Goal: Find specific page/section: Find specific page/section

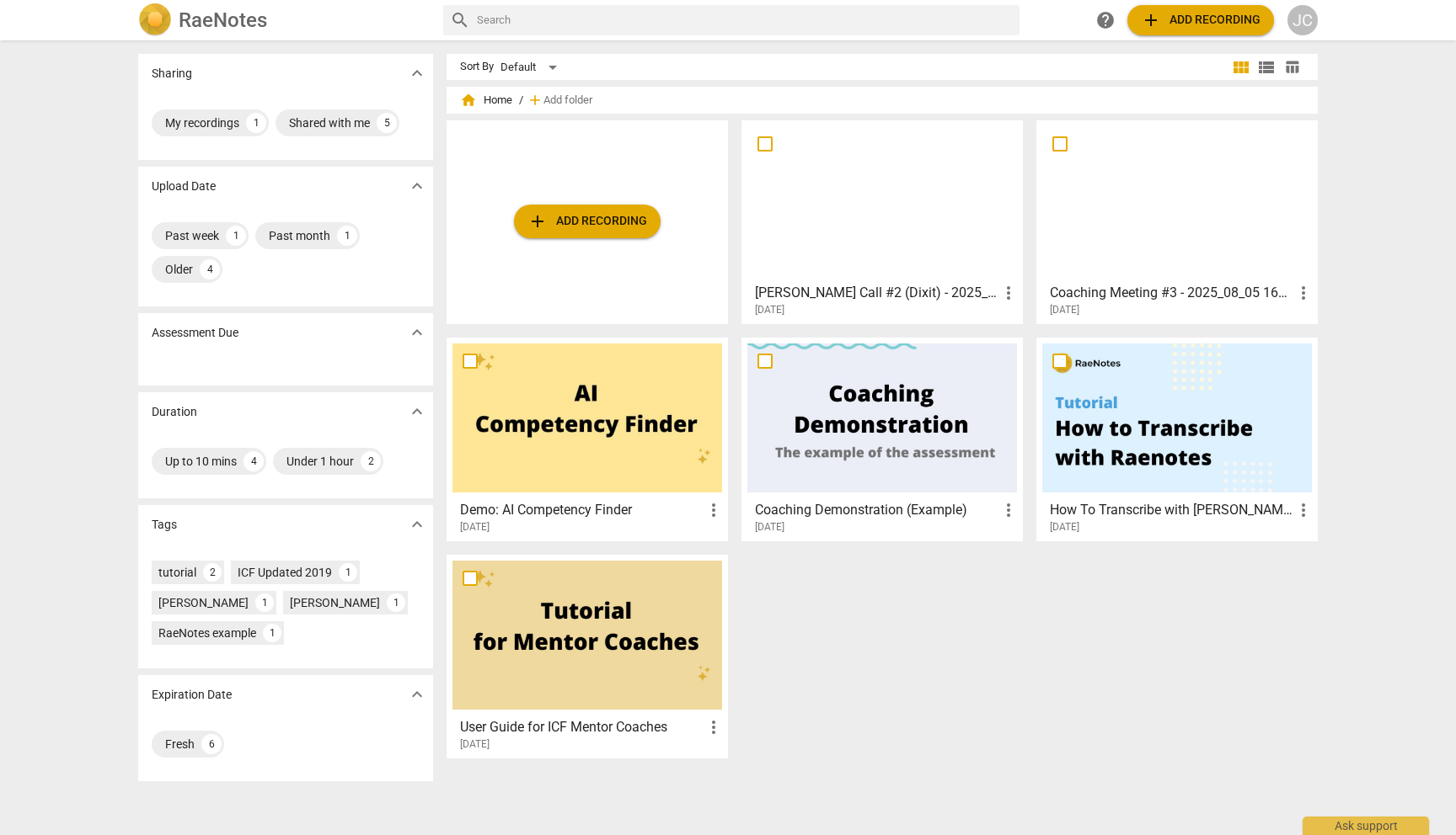
click at [853, 291] on h3 "[PERSON_NAME] Call #2 (Dixit) - 2025_08_12 15_56 EDT - Recording" at bounding box center [876, 293] width 244 height 20
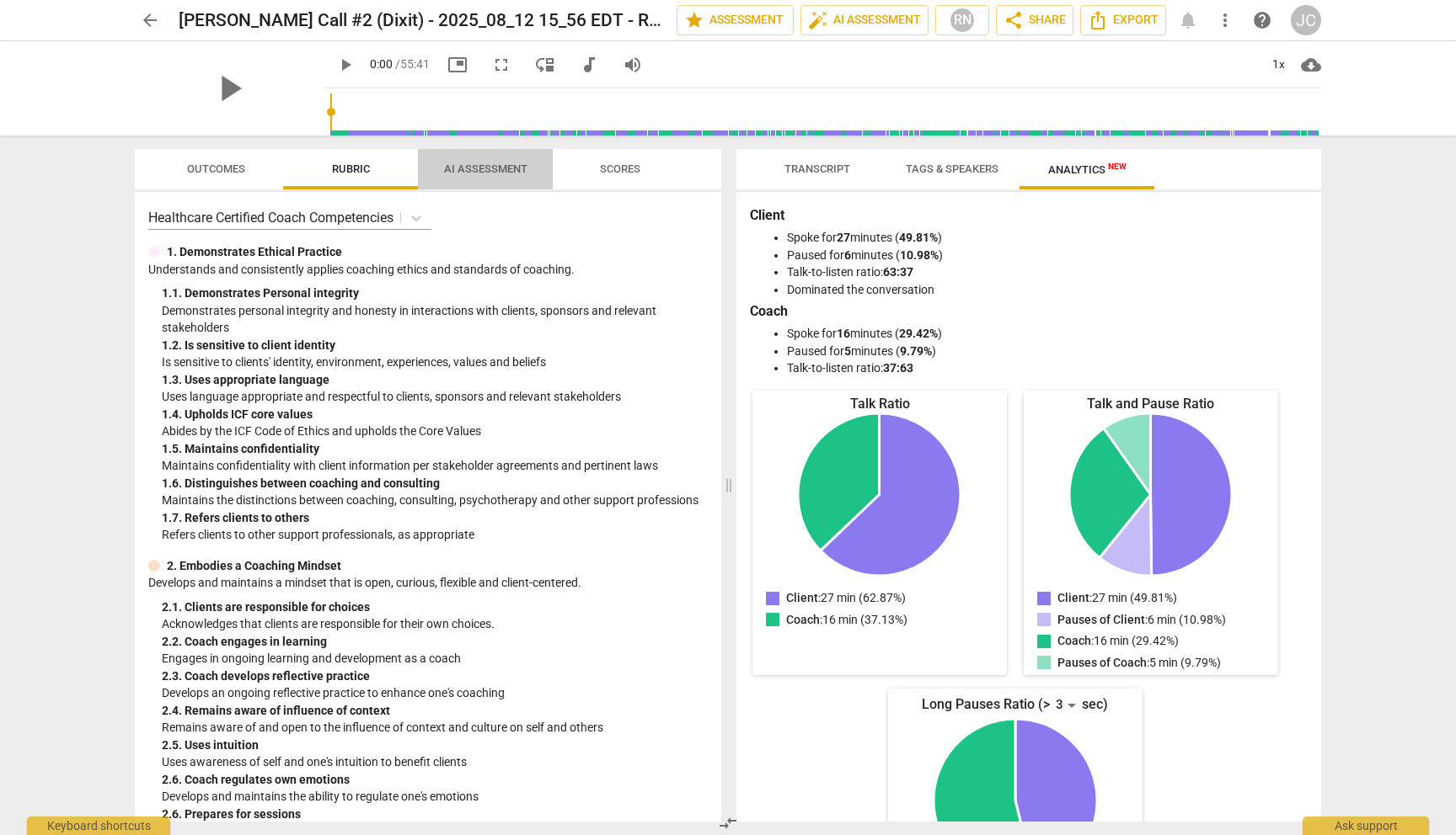
click at [486, 165] on span "AI Assessment" at bounding box center [486, 169] width 83 height 13
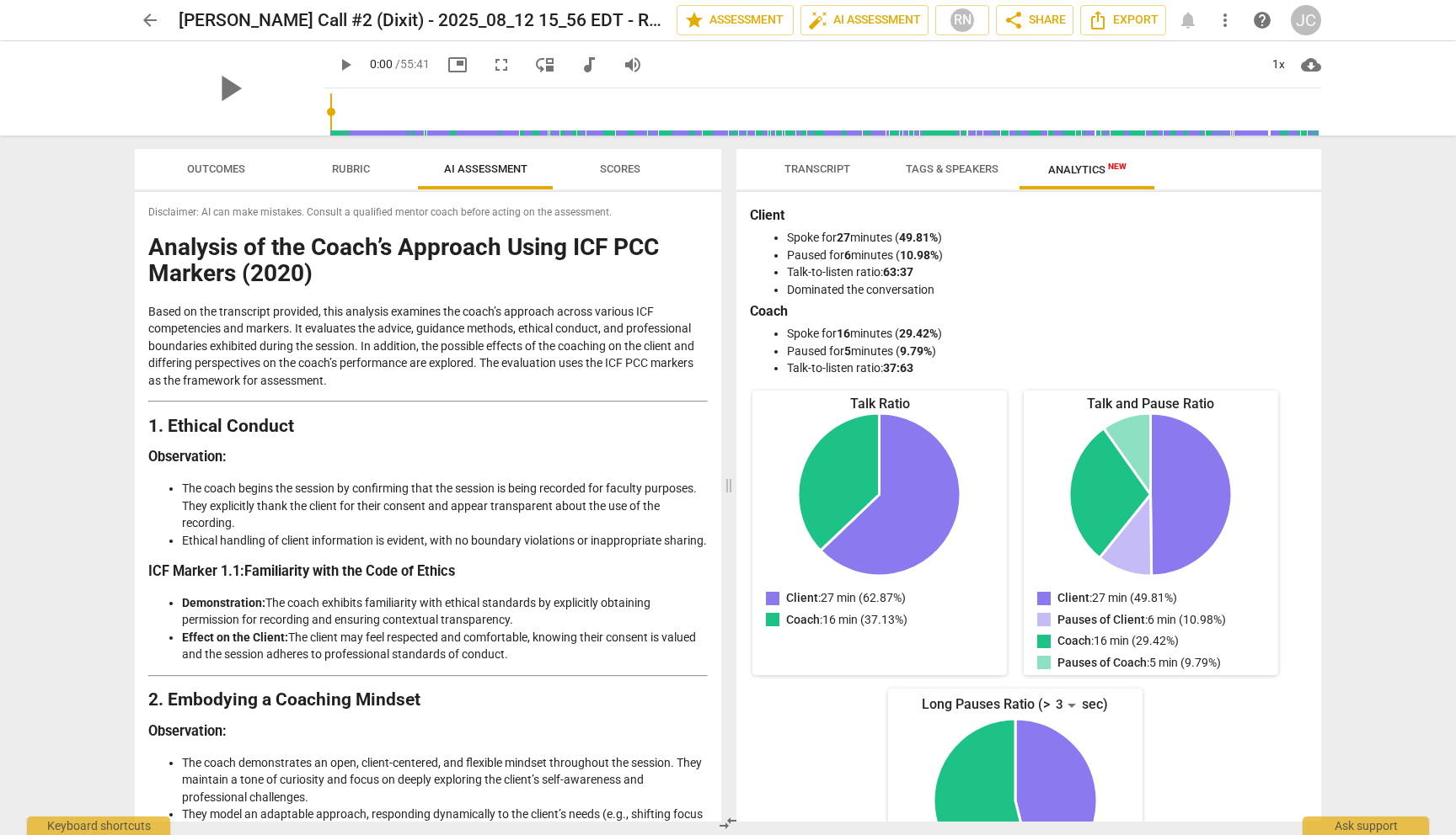
click at [634, 170] on span "Scores" at bounding box center [621, 169] width 41 height 13
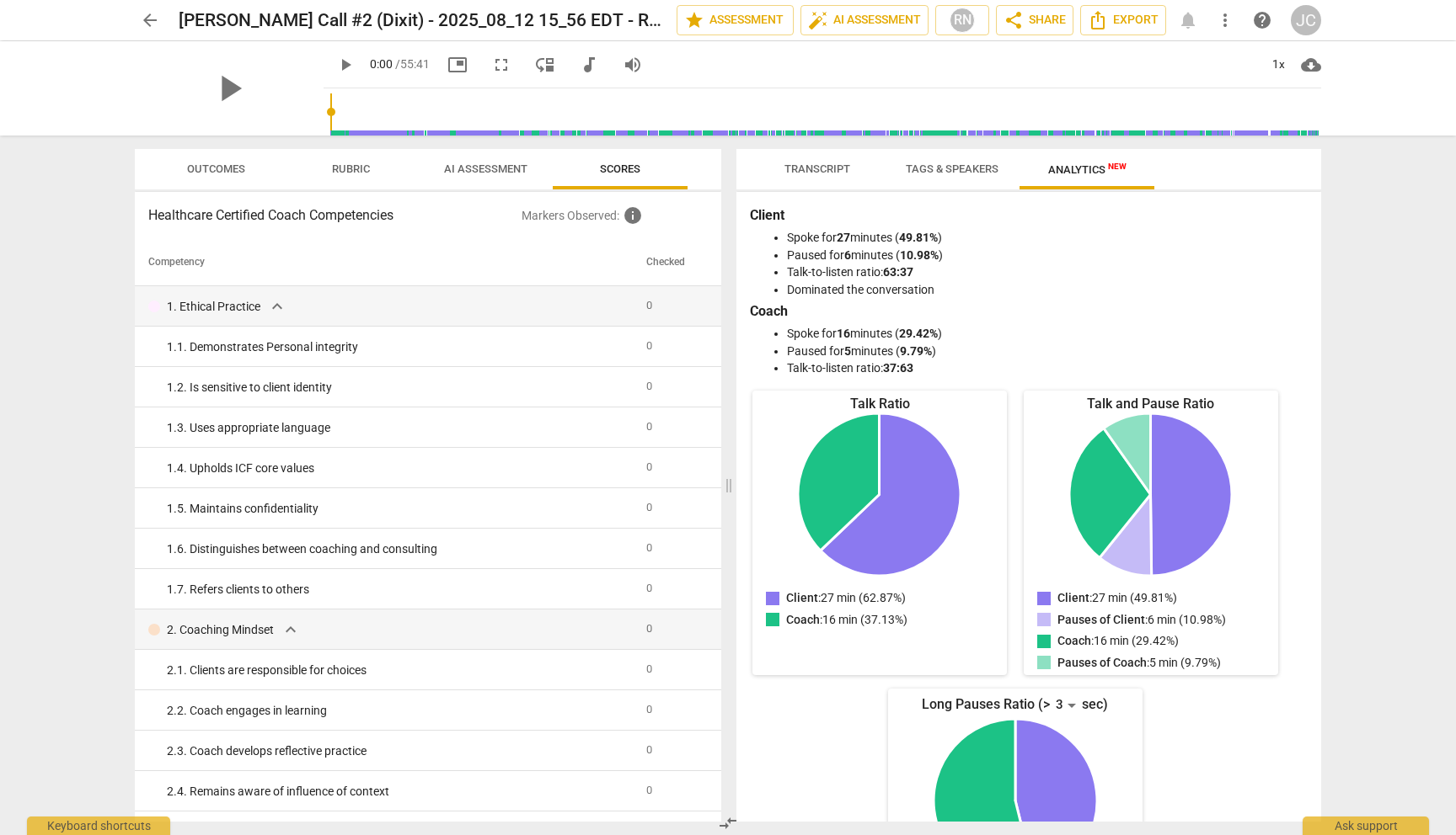
click at [495, 167] on span "AI Assessment" at bounding box center [486, 169] width 83 height 13
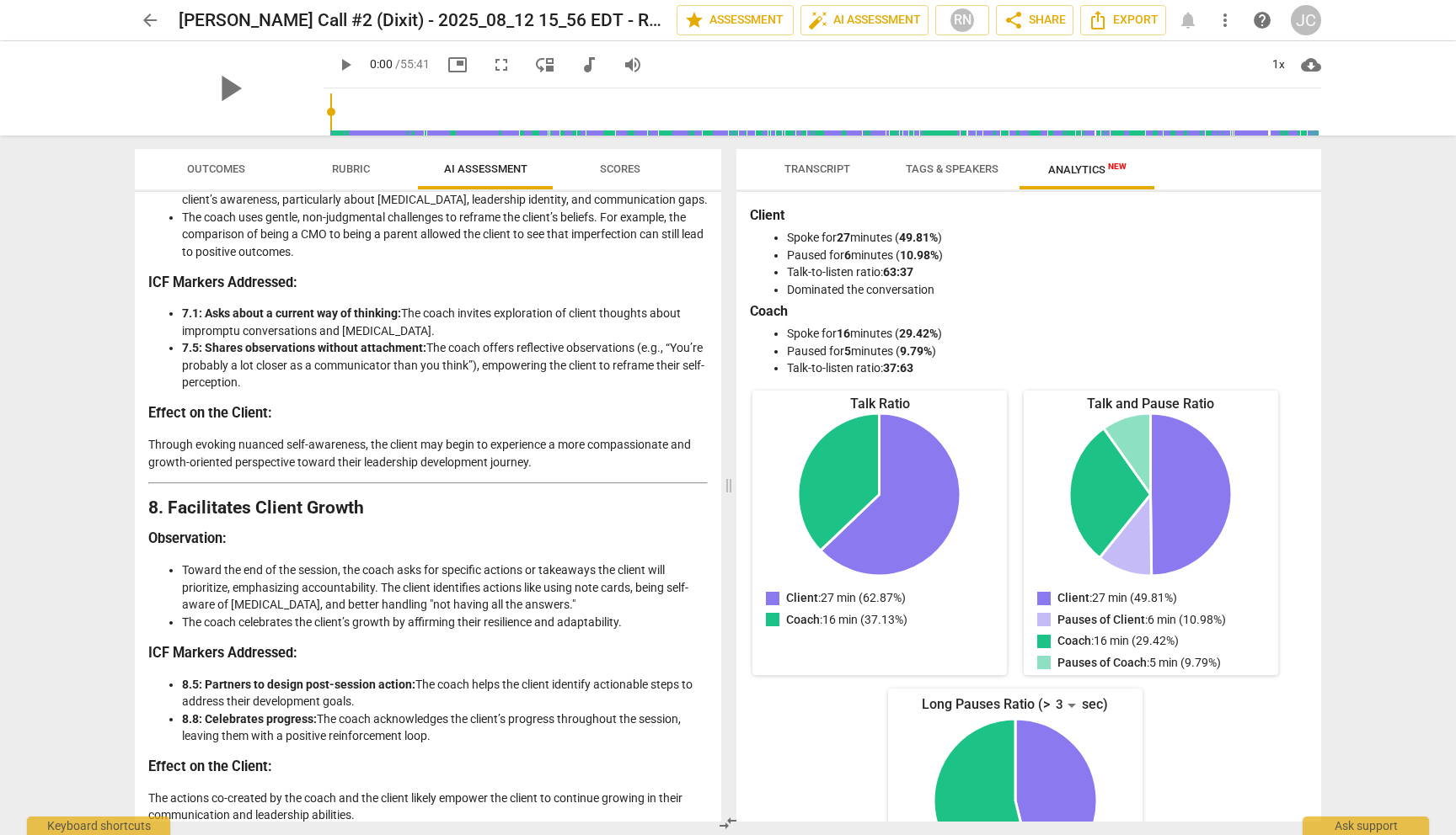
scroll to position [2865, 0]
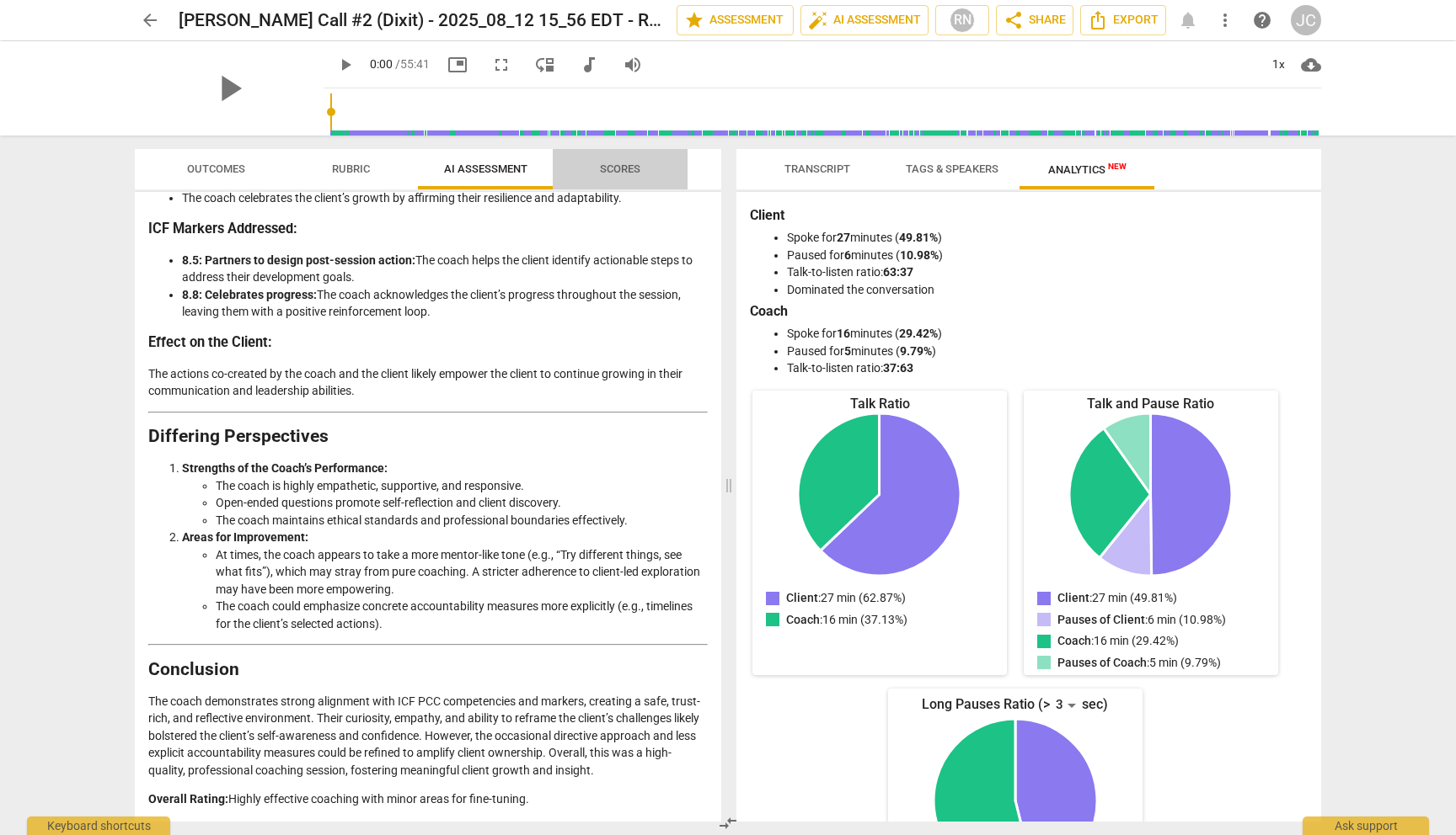
click at [608, 171] on span "Scores" at bounding box center [621, 169] width 41 height 13
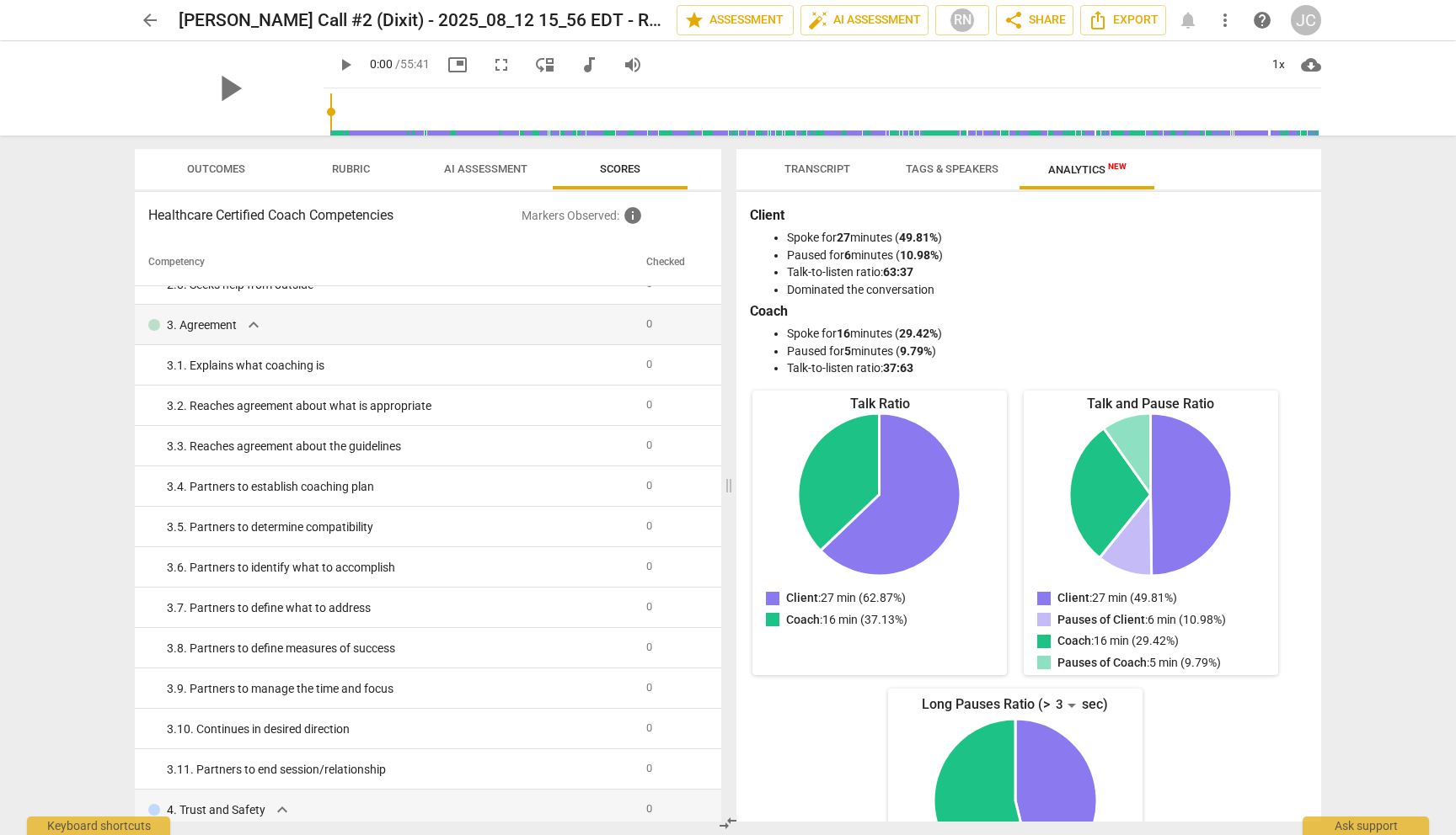
scroll to position [724, 0]
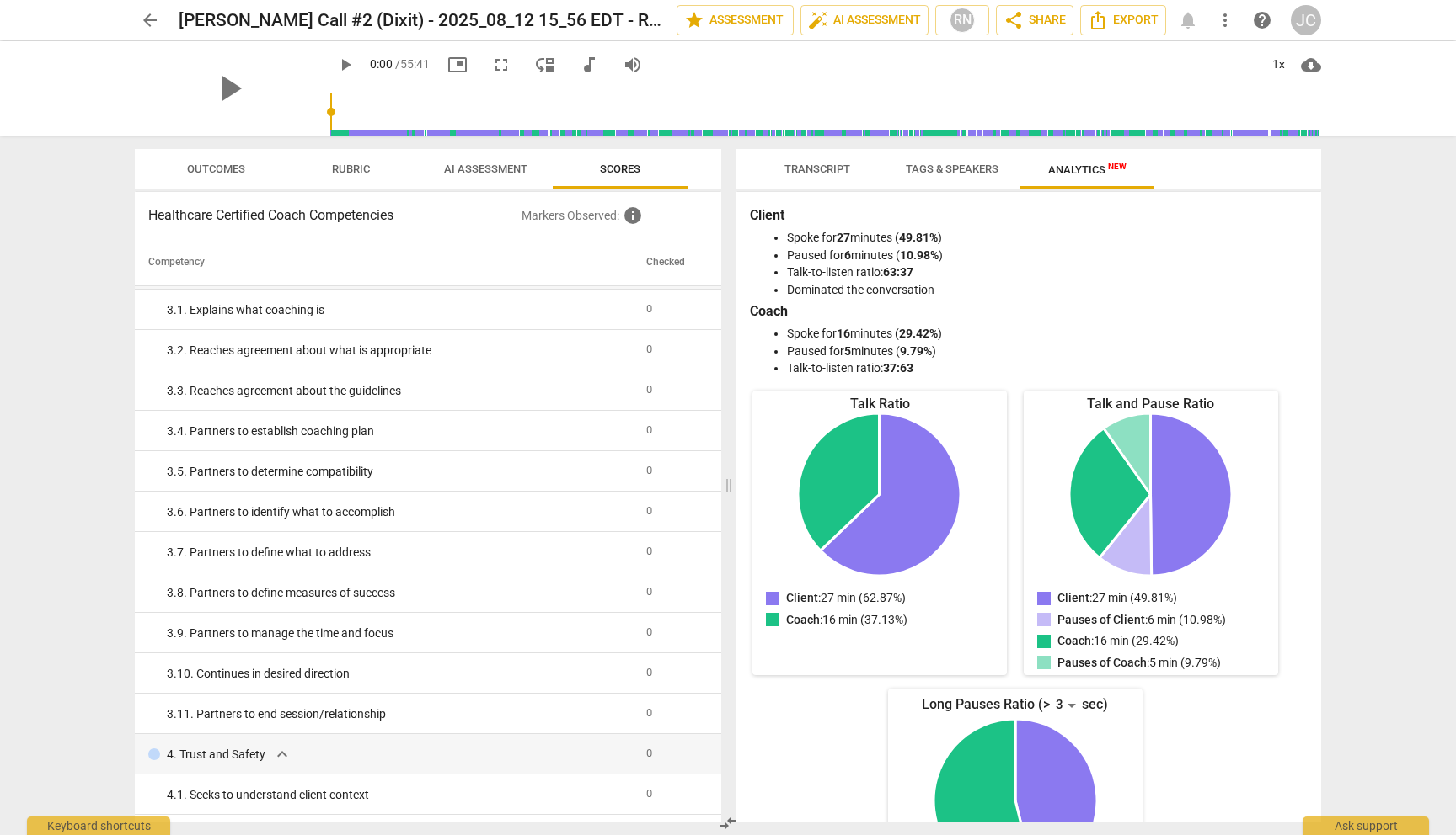
click at [214, 171] on span "Outcomes" at bounding box center [216, 169] width 58 height 13
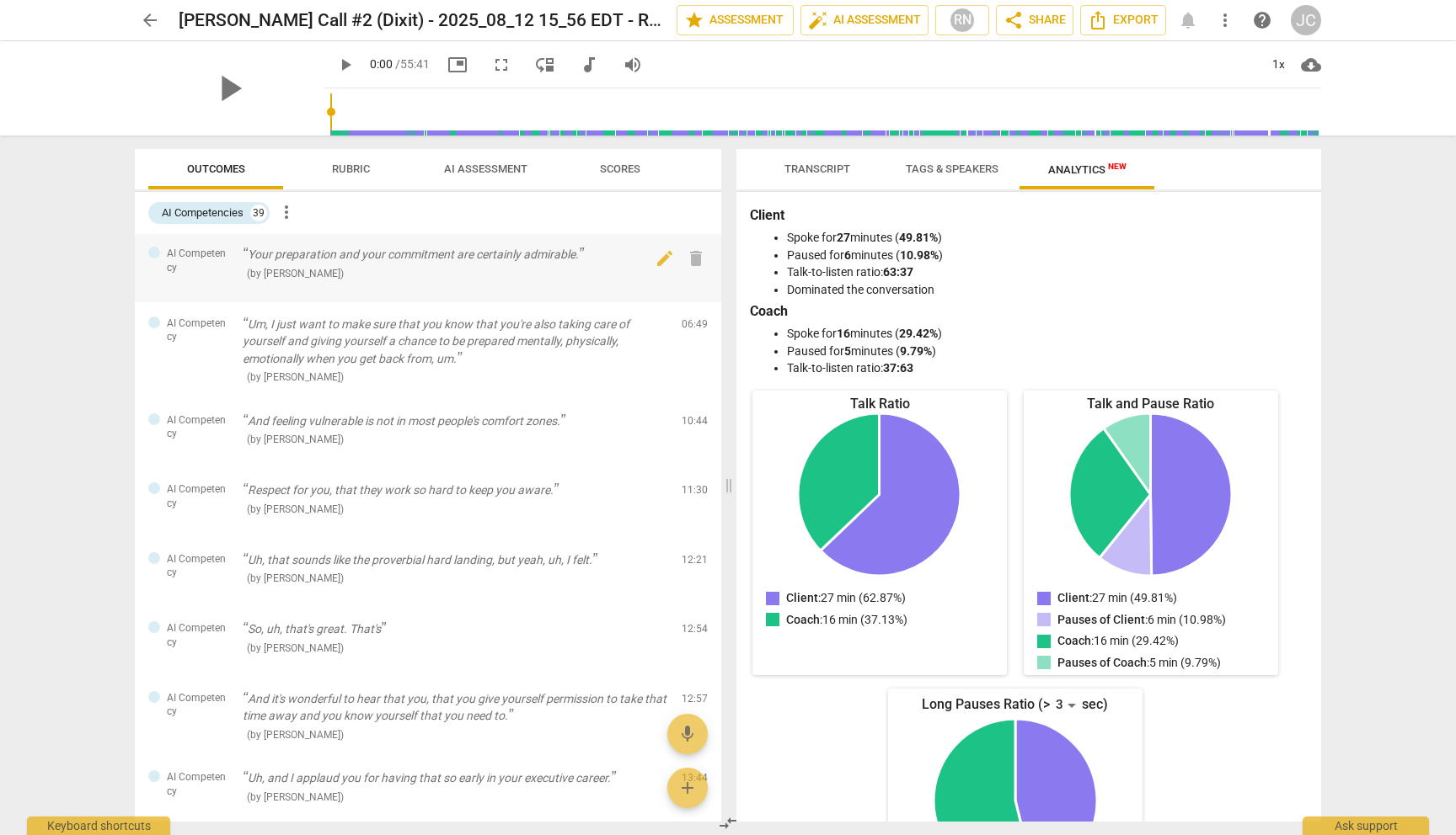
scroll to position [0, 0]
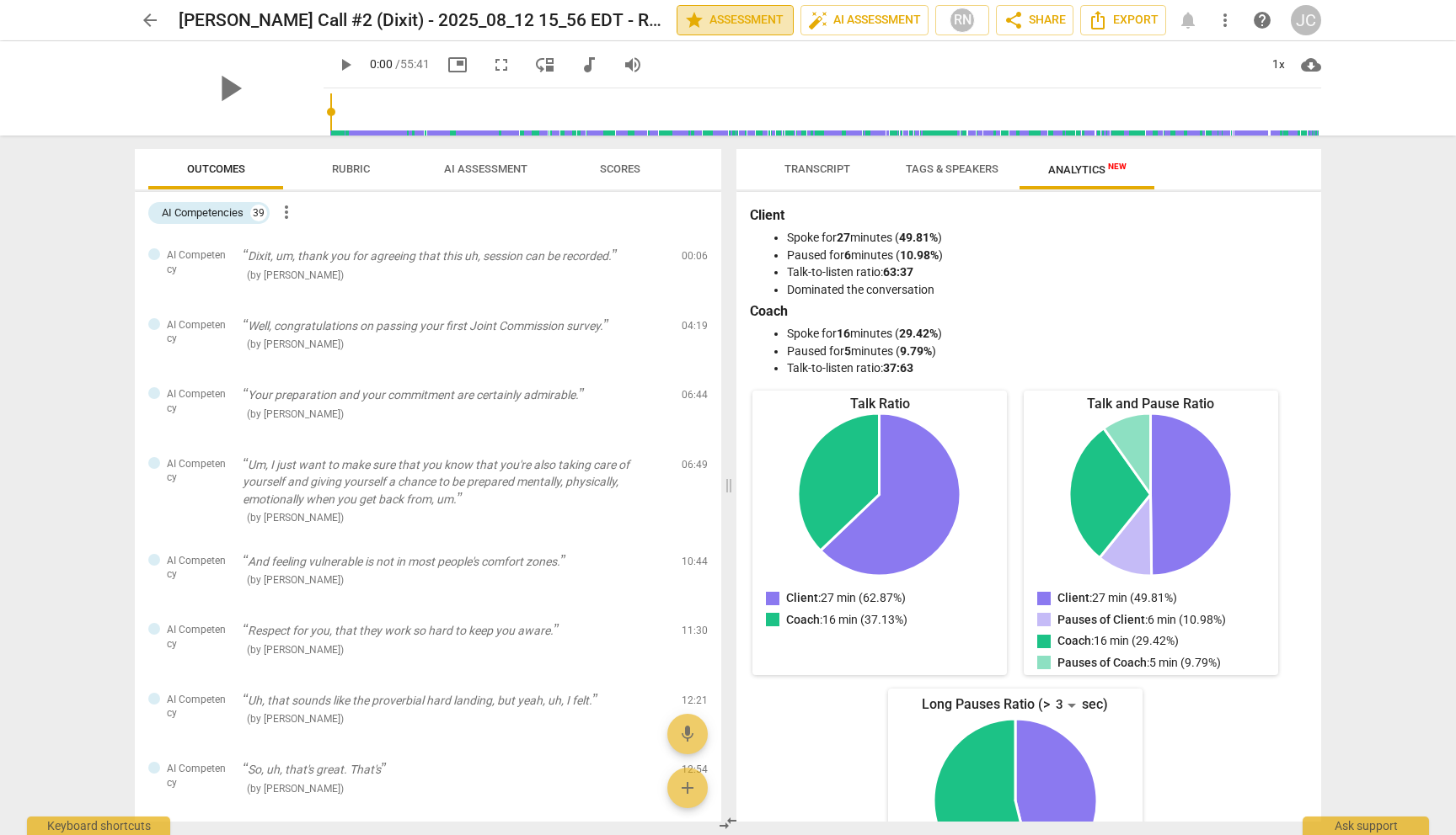
click at [737, 20] on span "star Assessment" at bounding box center [735, 20] width 102 height 20
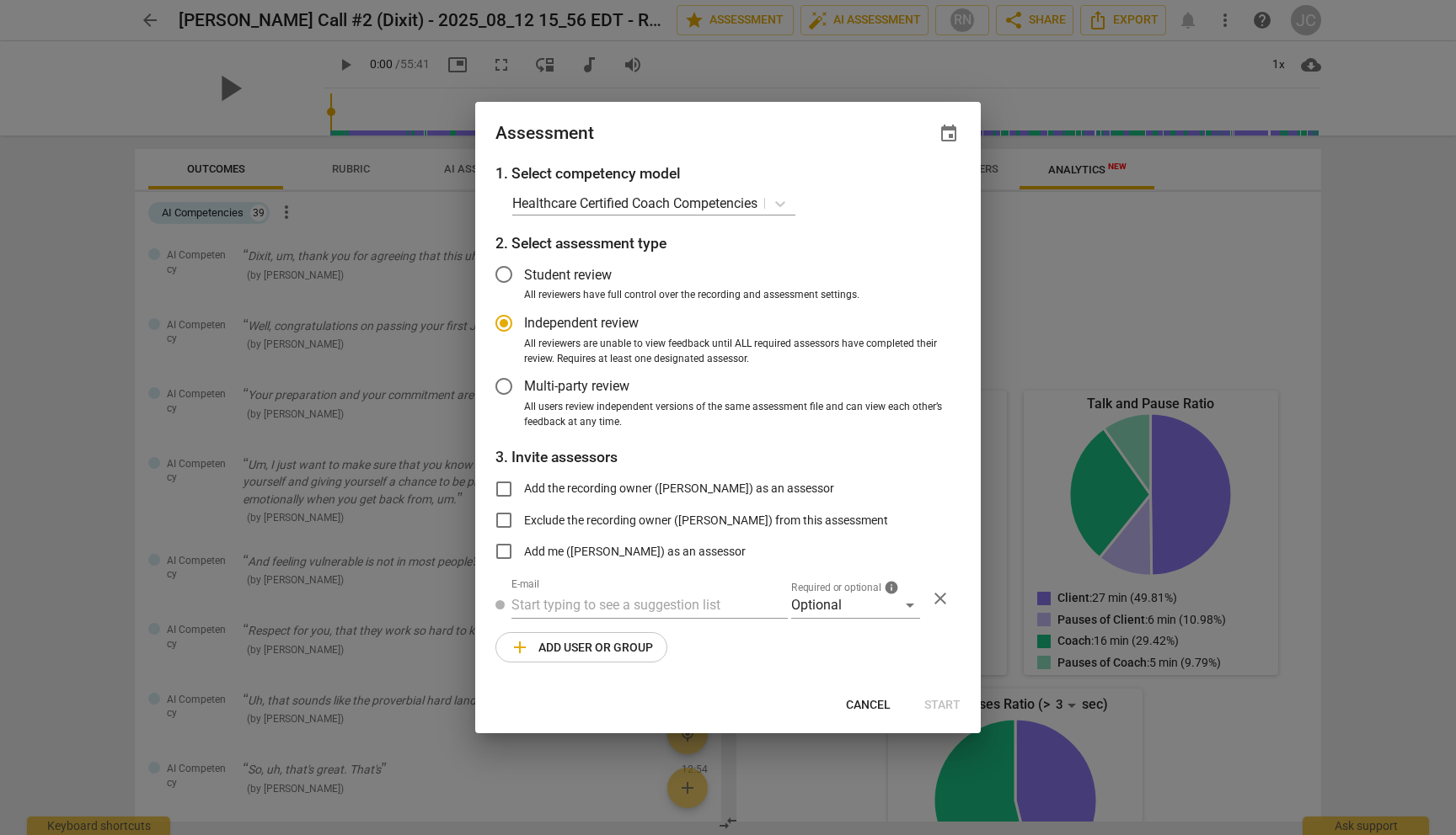
click at [862, 706] on span "Cancel" at bounding box center [868, 706] width 45 height 17
radio input "false"
